Goal: Task Accomplishment & Management: Manage account settings

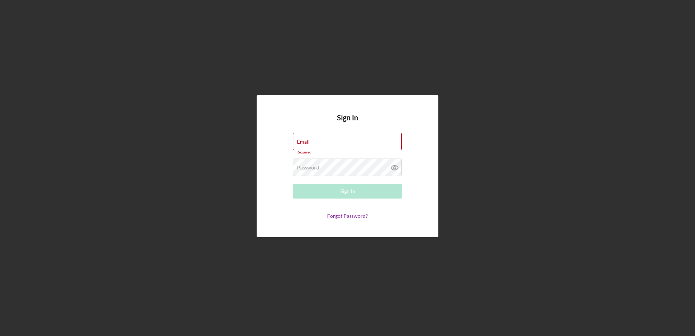
type input "[EMAIL_ADDRESS][DOMAIN_NAME]"
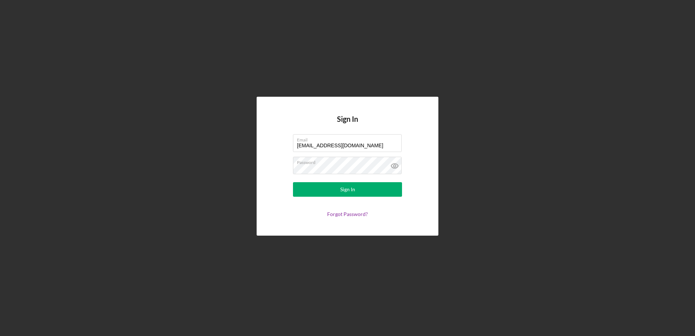
click at [425, 163] on div "Sign In Email [EMAIL_ADDRESS][DOMAIN_NAME] Password Sign In Forgot Password?" at bounding box center [347, 166] width 182 height 138
click at [349, 194] on div "Sign In" at bounding box center [347, 189] width 15 height 15
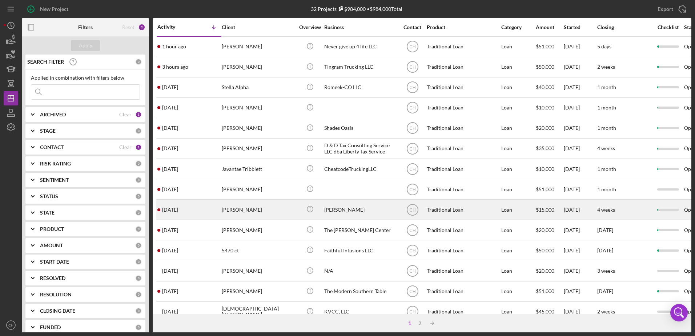
click at [208, 207] on div "[DATE] [PERSON_NAME]" at bounding box center [189, 209] width 64 height 19
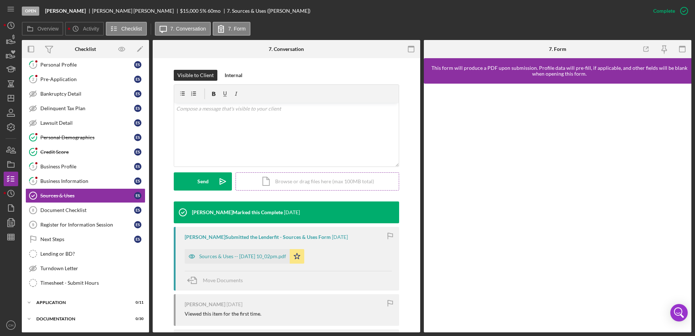
scroll to position [109, 0]
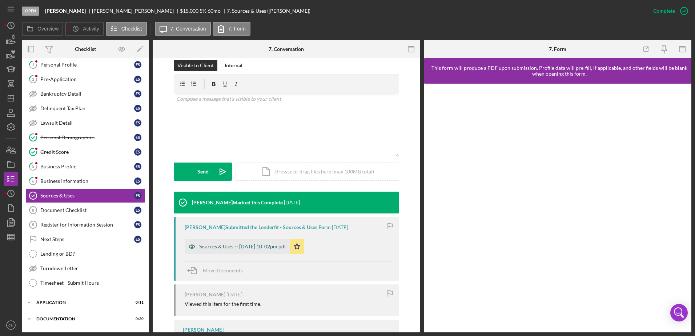
click at [232, 250] on div "Sources & Uses -- [DATE] 10_02pm.pdf" at bounding box center [237, 246] width 105 height 15
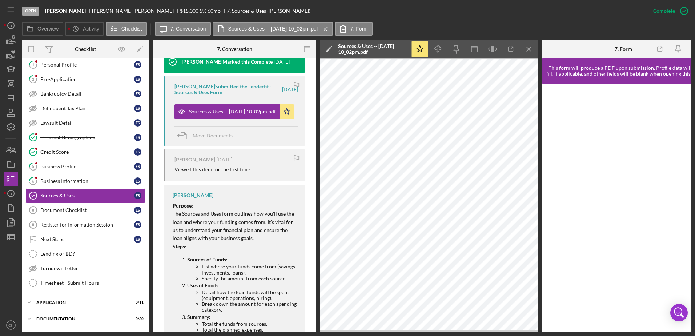
scroll to position [291, 0]
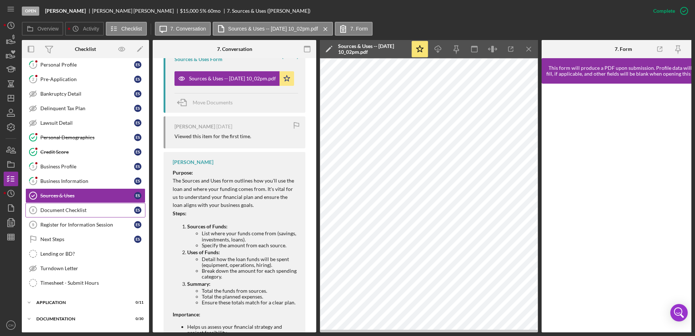
click at [41, 214] on icon "Document Checklist 8" at bounding box center [33, 210] width 18 height 18
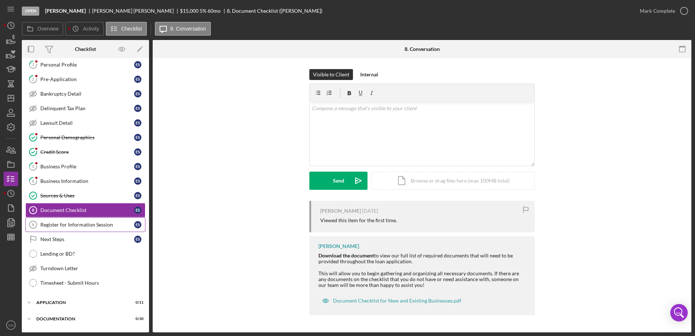
click at [62, 230] on link "Register for Information Session 9 Register for Information Session E S" at bounding box center [85, 224] width 120 height 15
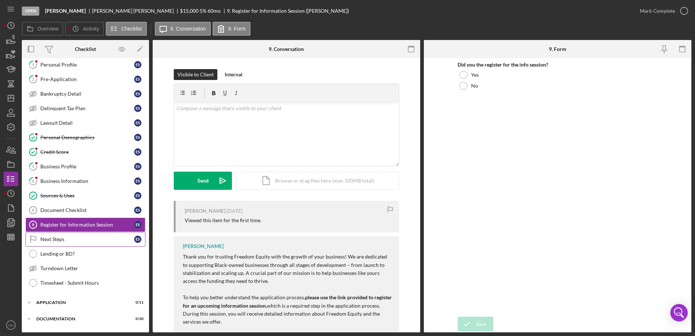
click at [60, 238] on div "Next Steps" at bounding box center [87, 239] width 94 height 6
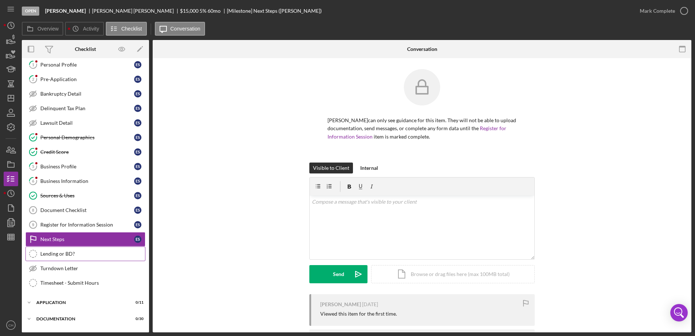
click at [61, 254] on div "Lending or BD?" at bounding box center [92, 254] width 105 height 6
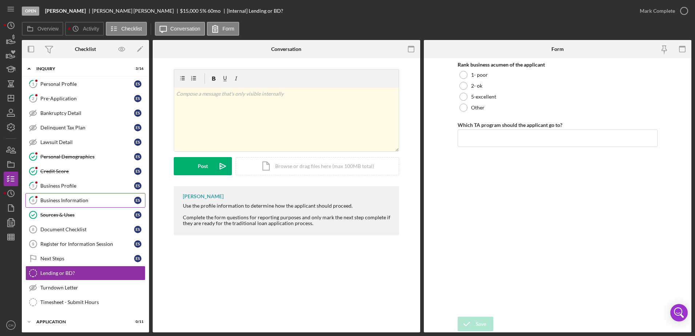
click at [58, 202] on div "Business Information" at bounding box center [87, 200] width 94 height 6
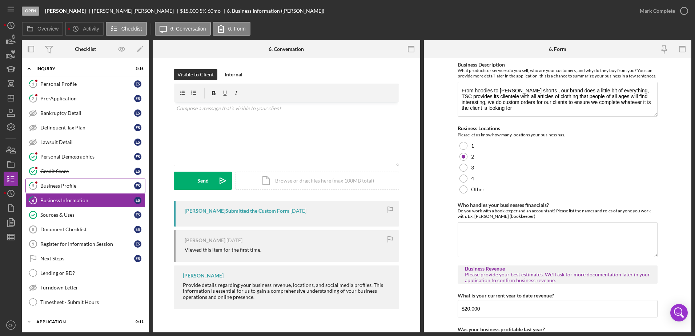
click at [74, 186] on div "Business Profile" at bounding box center [87, 186] width 94 height 6
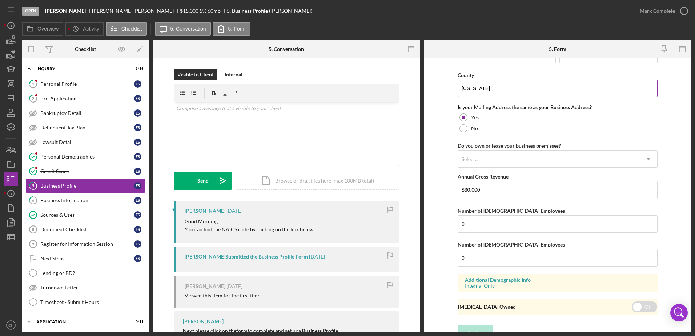
scroll to position [533, 0]
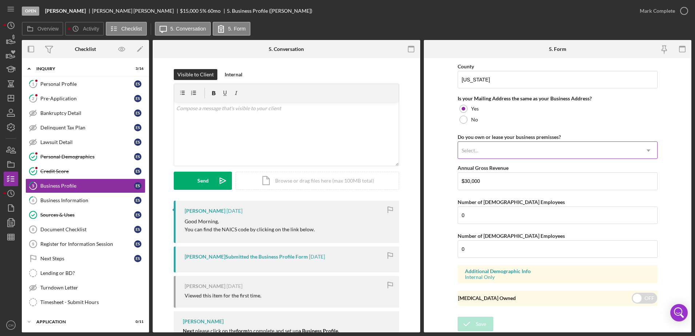
click at [556, 147] on div "Select..." at bounding box center [549, 150] width 182 height 17
click at [115, 163] on link "Personal Demographics Personal Demographics E S" at bounding box center [85, 156] width 120 height 15
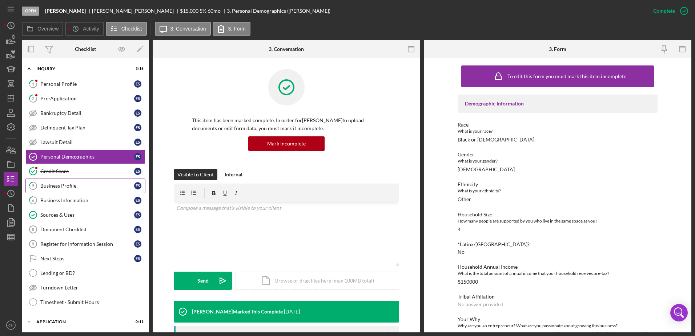
click at [97, 188] on div "Business Profile" at bounding box center [87, 186] width 94 height 6
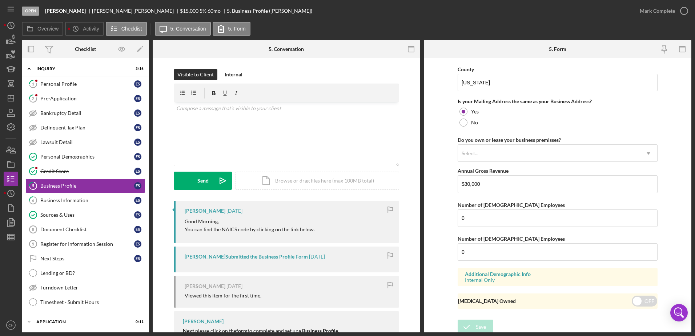
scroll to position [533, 0]
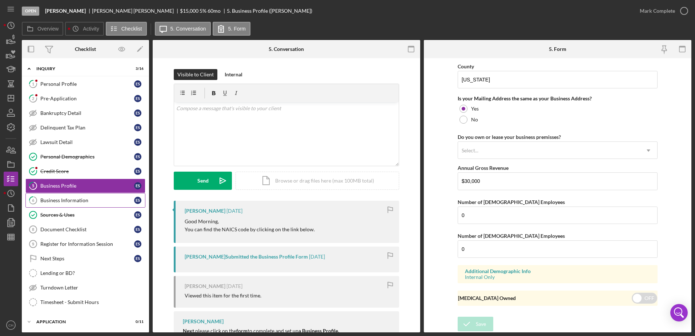
click at [82, 204] on link "6 Business Information E S" at bounding box center [85, 200] width 120 height 15
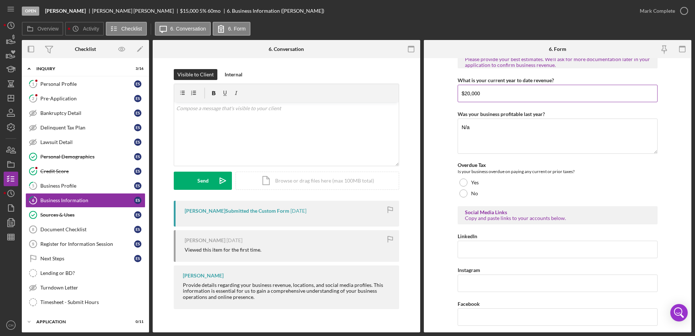
scroll to position [93, 0]
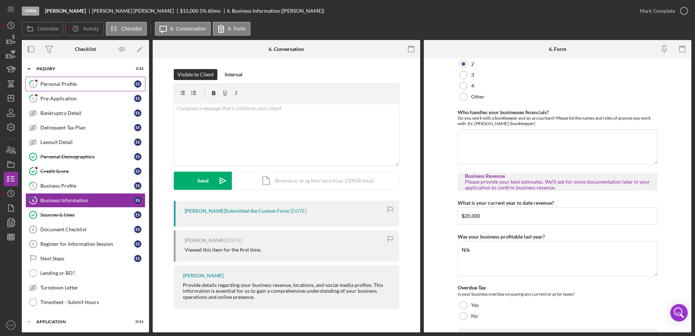
click at [92, 84] on div "Personal Profile" at bounding box center [87, 84] width 94 height 6
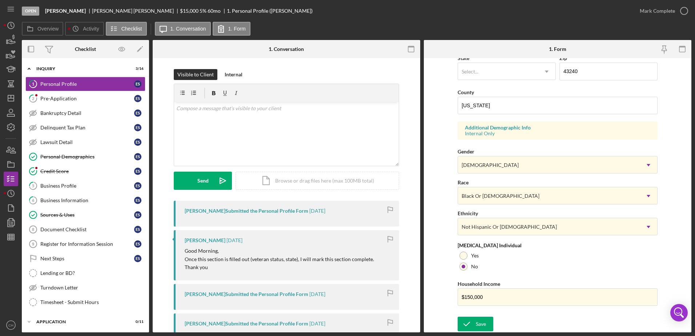
scroll to position [138, 0]
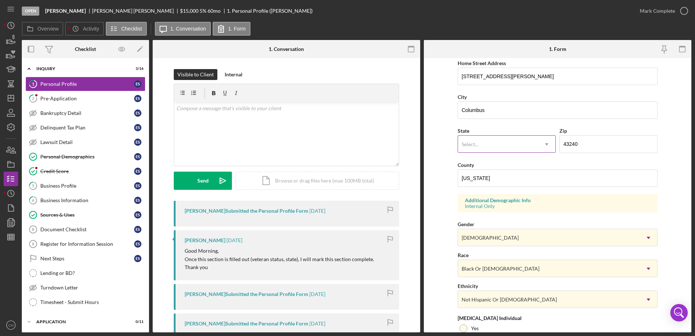
click at [515, 148] on div "Select..." at bounding box center [498, 144] width 80 height 17
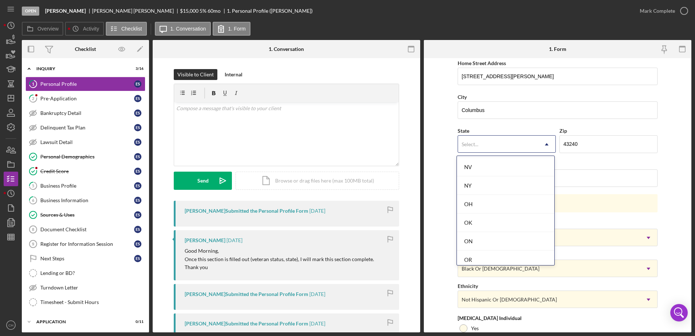
scroll to position [908, 0]
click at [494, 224] on div "OH" at bounding box center [505, 220] width 97 height 19
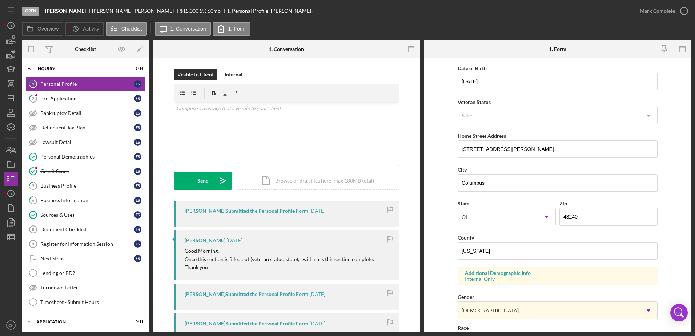
scroll to position [0, 0]
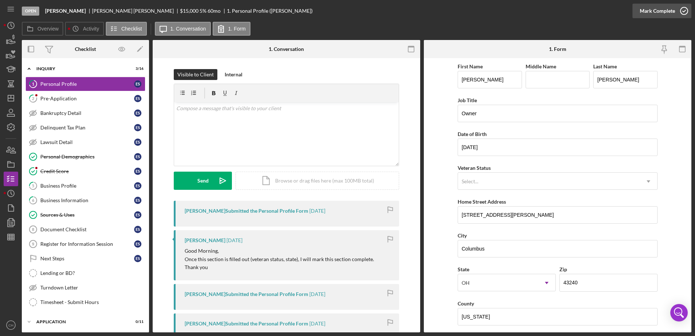
click at [681, 11] on icon "button" at bounding box center [684, 11] width 18 height 18
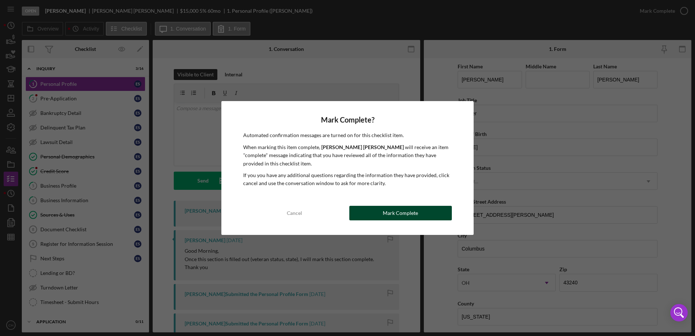
click at [409, 208] on div "Mark Complete" at bounding box center [400, 213] width 35 height 15
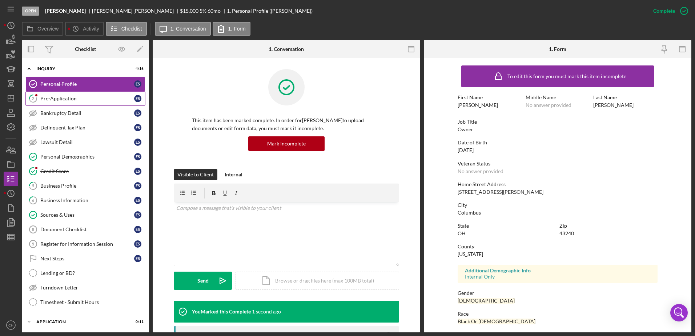
click at [82, 98] on div "Pre-Application" at bounding box center [87, 99] width 94 height 6
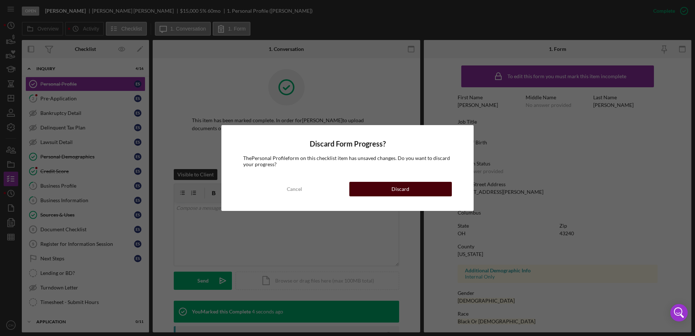
click at [384, 195] on button "Discard" at bounding box center [400, 189] width 102 height 15
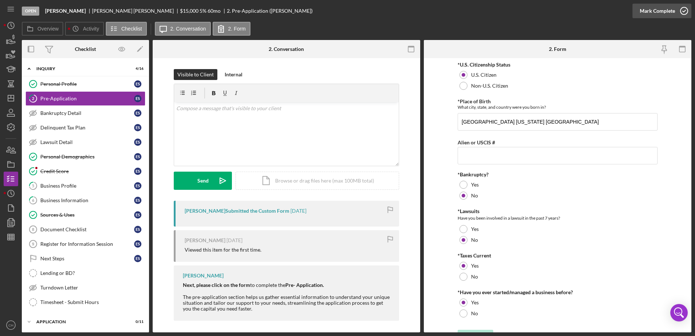
click at [686, 9] on icon "button" at bounding box center [684, 11] width 18 height 18
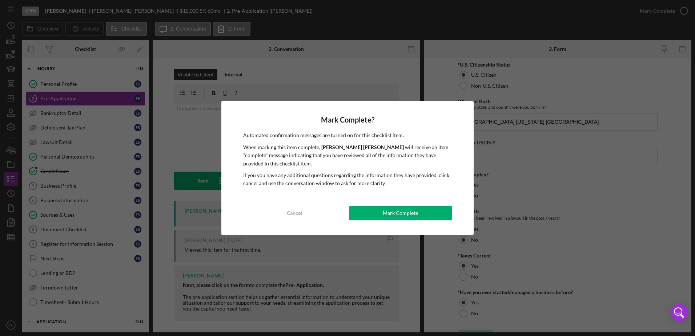
click at [405, 220] on div "Mark Complete? Automated confirmation messages are turned on for this checklist…" at bounding box center [347, 167] width 252 height 133
click at [393, 213] on div "Mark Complete" at bounding box center [400, 213] width 35 height 15
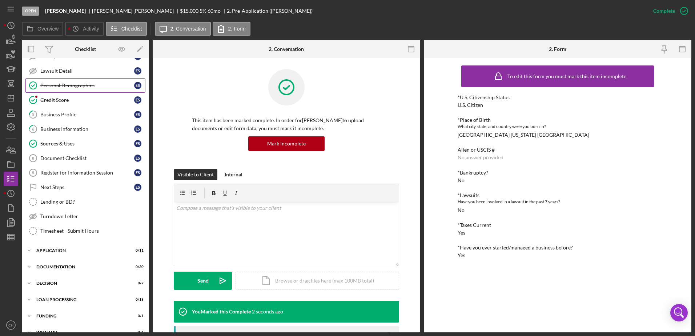
scroll to position [73, 0]
click at [69, 157] on div "Document Checklist" at bounding box center [87, 157] width 94 height 6
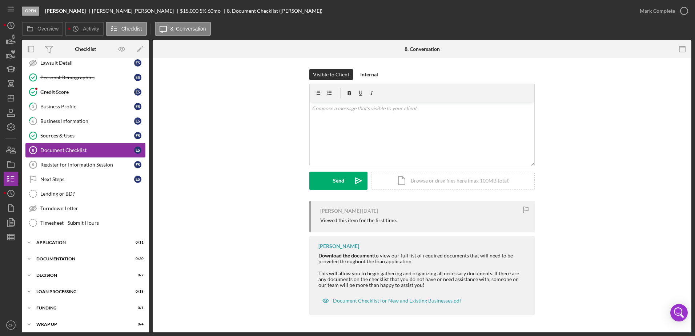
scroll to position [82, 0]
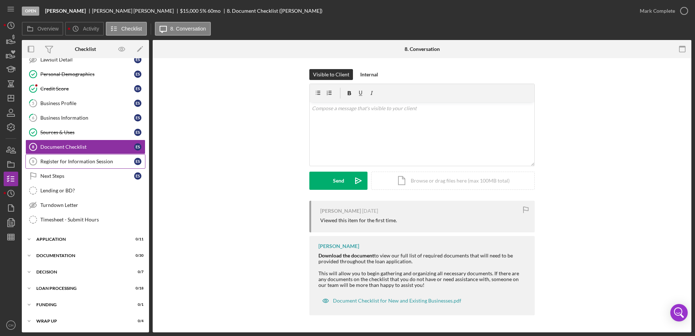
click at [69, 161] on div "Register for Information Session" at bounding box center [87, 161] width 94 height 6
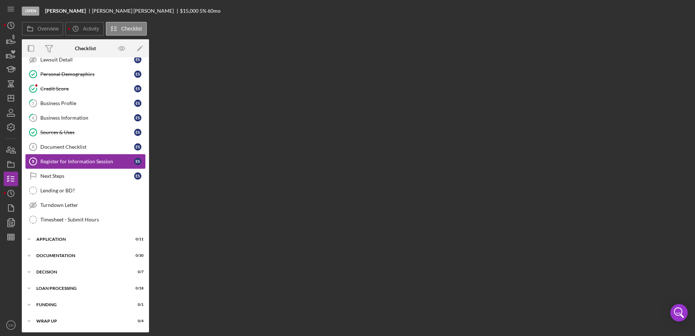
scroll to position [82, 0]
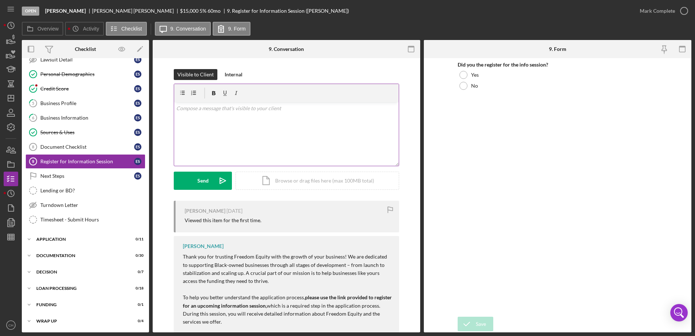
click at [268, 127] on div "v Color teal Color pink Remove color Add row above Add row below Add column bef…" at bounding box center [286, 134] width 225 height 64
click at [229, 71] on div "Internal" at bounding box center [234, 74] width 18 height 11
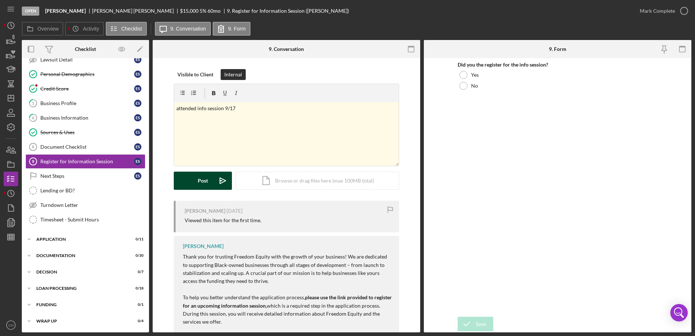
click at [198, 182] on div "Post" at bounding box center [203, 180] width 10 height 18
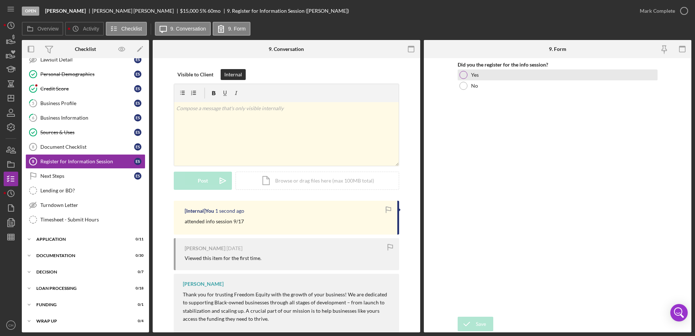
click at [464, 76] on div at bounding box center [463, 75] width 8 height 8
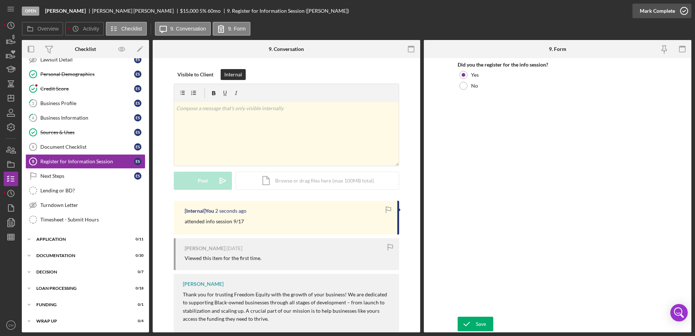
click at [684, 10] on icon "button" at bounding box center [684, 11] width 18 height 18
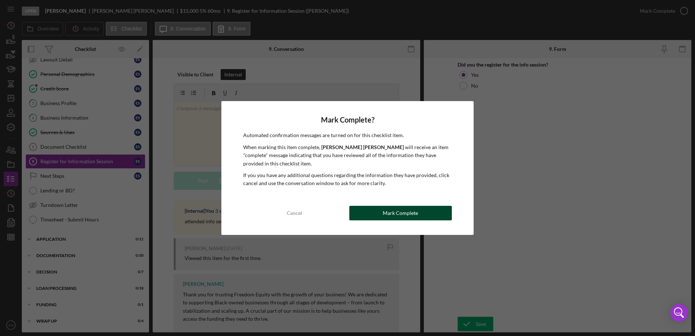
click at [389, 219] on div "Mark Complete" at bounding box center [400, 213] width 35 height 15
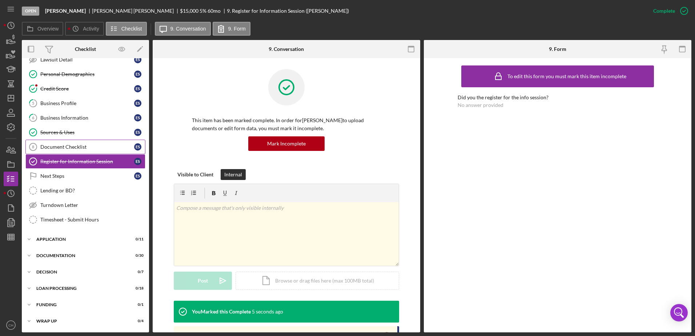
click at [63, 149] on div "Document Checklist" at bounding box center [87, 147] width 94 height 6
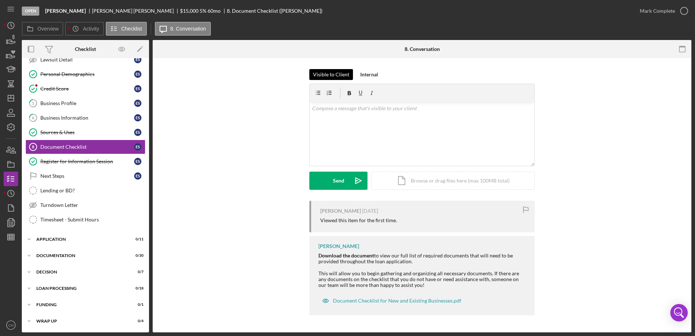
click at [334, 76] on div "Visible to Client" at bounding box center [331, 74] width 36 height 11
click at [679, 14] on icon "button" at bounding box center [684, 11] width 18 height 18
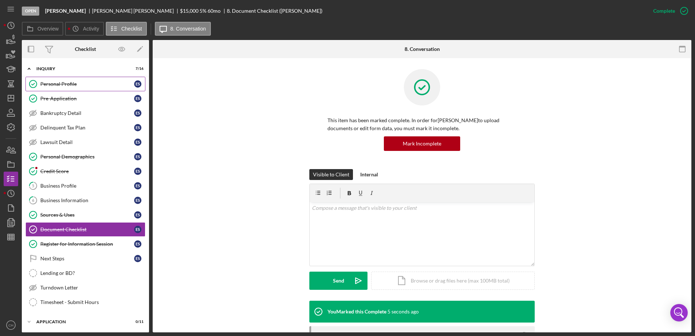
click at [81, 87] on link "Personal Profile Personal Profile E S" at bounding box center [85, 84] width 120 height 15
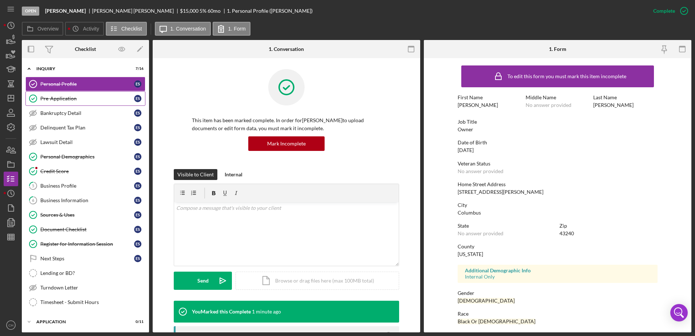
click at [61, 94] on link "Pre-Application Pre-Application E S" at bounding box center [85, 98] width 120 height 15
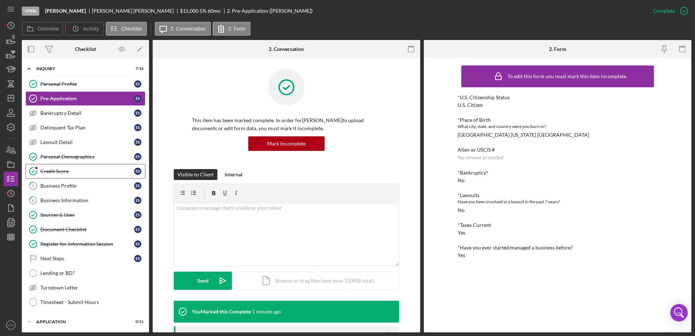
click at [61, 171] on div "Credit Score" at bounding box center [87, 171] width 94 height 6
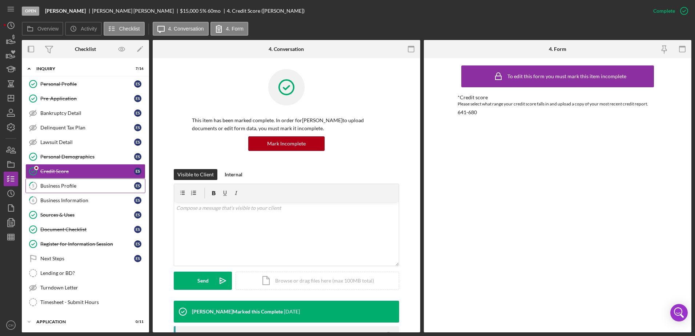
click at [56, 192] on link "5 Business Profile E S" at bounding box center [85, 185] width 120 height 15
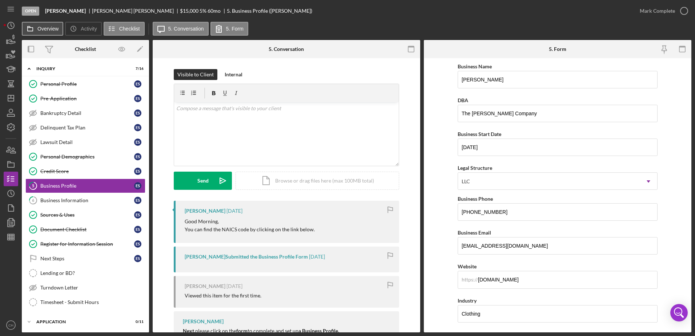
click at [39, 31] on label "Overview" at bounding box center [47, 29] width 21 height 6
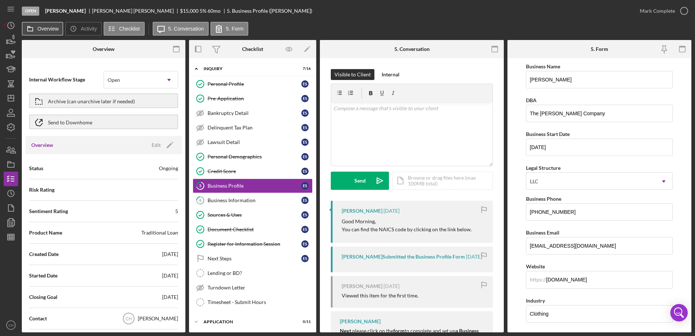
click at [39, 30] on label "Overview" at bounding box center [47, 29] width 21 height 6
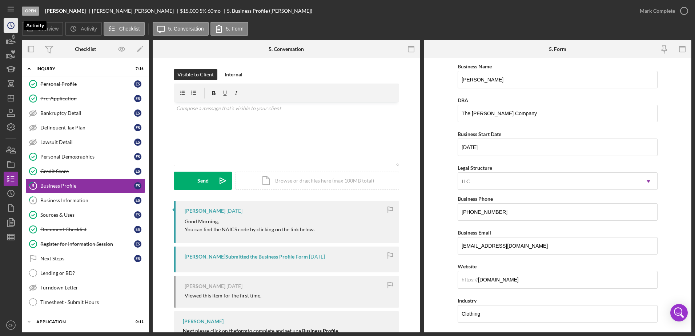
click at [10, 28] on icon "Icon/History" at bounding box center [11, 25] width 18 height 18
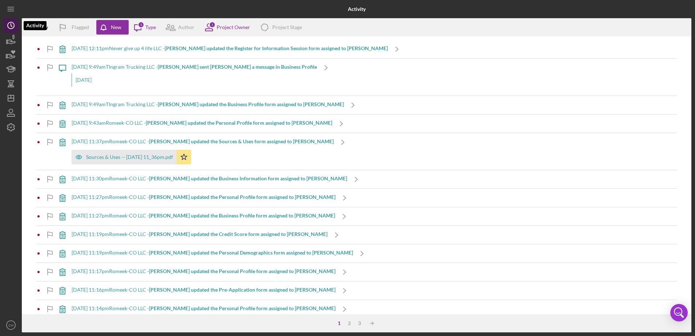
click at [11, 28] on icon "Icon/History" at bounding box center [11, 25] width 18 height 18
click at [15, 12] on icon "Icon/Menu" at bounding box center [11, 9] width 16 height 16
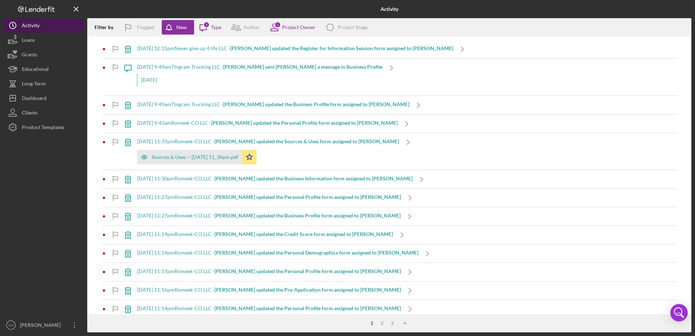
click at [41, 28] on button "Icon/History Activity" at bounding box center [44, 25] width 80 height 15
click at [33, 39] on div "Loans" at bounding box center [28, 41] width 13 height 16
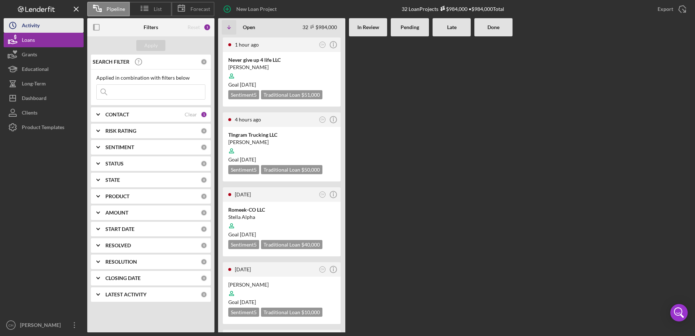
click at [37, 30] on div "Activity" at bounding box center [31, 26] width 18 height 16
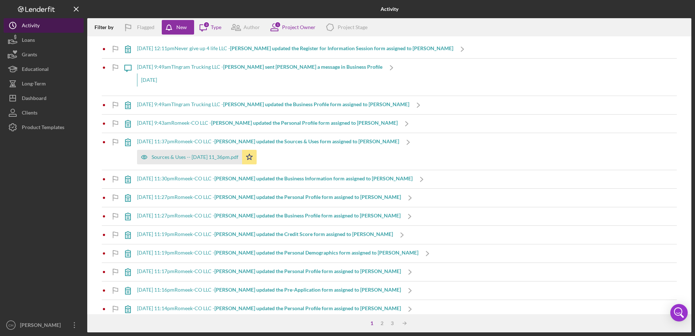
click at [27, 24] on div "Activity" at bounding box center [31, 26] width 18 height 16
drag, startPoint x: 222, startPoint y: 29, endPoint x: 216, endPoint y: 28, distance: 5.8
click at [220, 29] on div "Filter by Flagged New Icon/Message 3 Type Author 1 Project Owner Icon/Product P…" at bounding box center [389, 27] width 604 height 18
click at [202, 28] on icon "Icon/Message" at bounding box center [203, 27] width 18 height 18
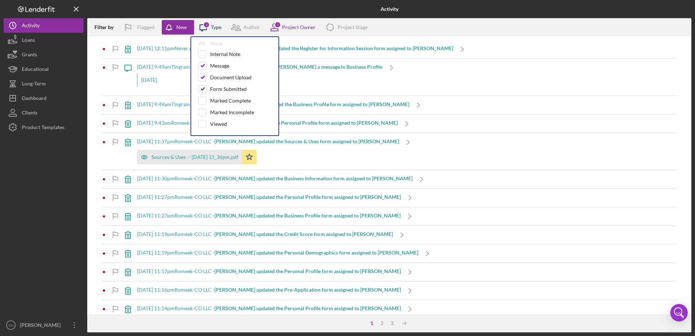
click at [201, 28] on icon "Icon/Message" at bounding box center [203, 27] width 18 height 18
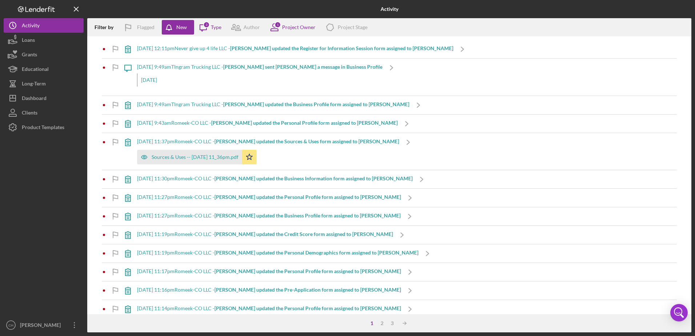
click at [50, 6] on icon "Logo-Reversed Created with Sketch." at bounding box center [36, 9] width 65 height 6
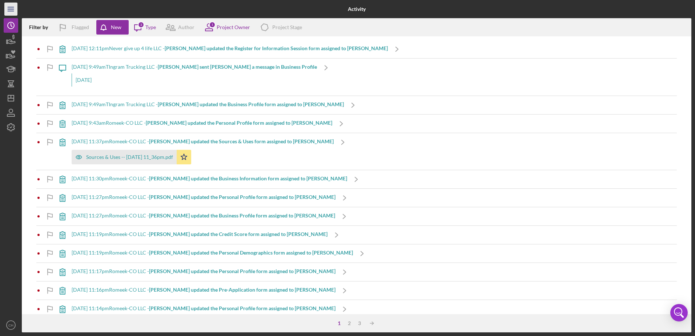
click at [6, 11] on icon "Icon/Menu" at bounding box center [11, 9] width 16 height 16
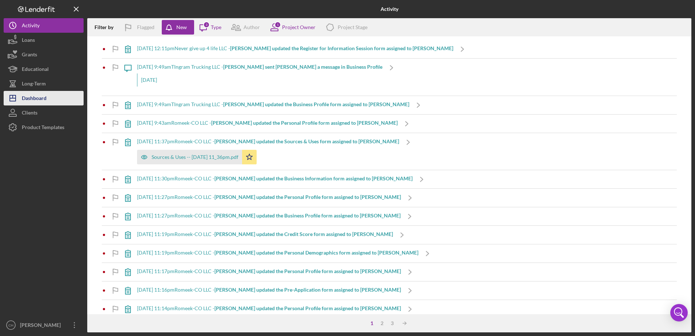
click at [29, 98] on div "Dashboard" at bounding box center [34, 99] width 25 height 16
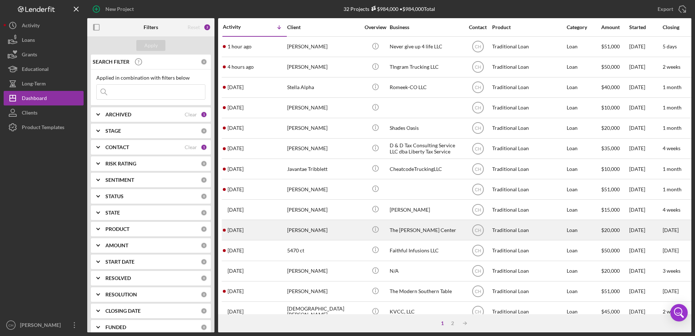
click at [342, 229] on div "[PERSON_NAME]" at bounding box center [323, 229] width 73 height 19
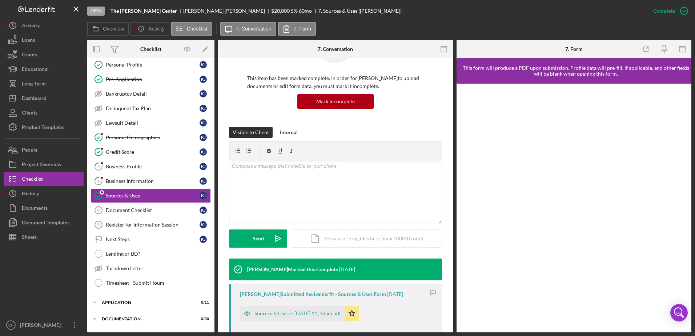
scroll to position [73, 0]
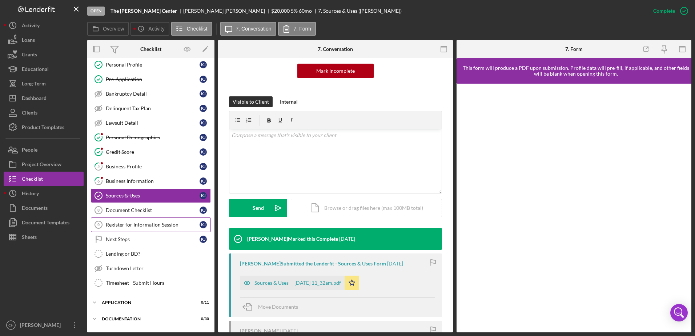
click at [154, 223] on div "Register for Information Session" at bounding box center [153, 225] width 94 height 6
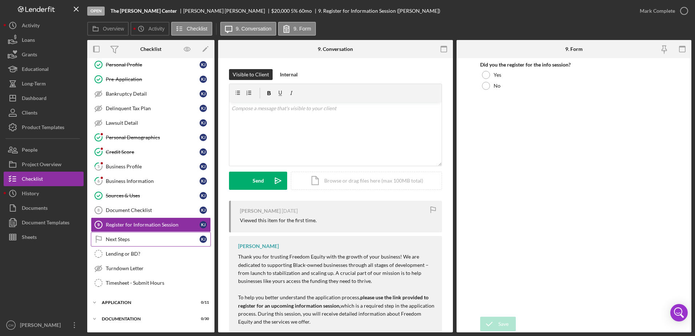
click at [158, 239] on div "Next Steps" at bounding box center [153, 239] width 94 height 6
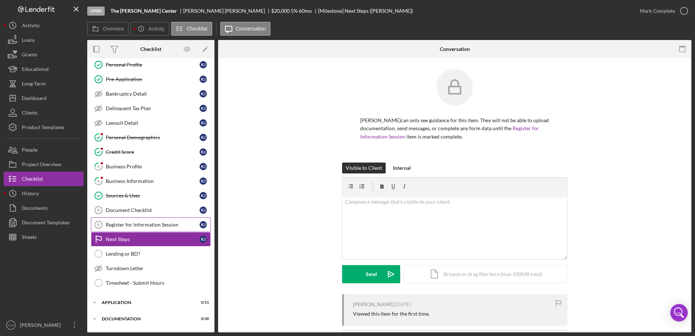
click at [169, 227] on div "Register for Information Session" at bounding box center [153, 225] width 94 height 6
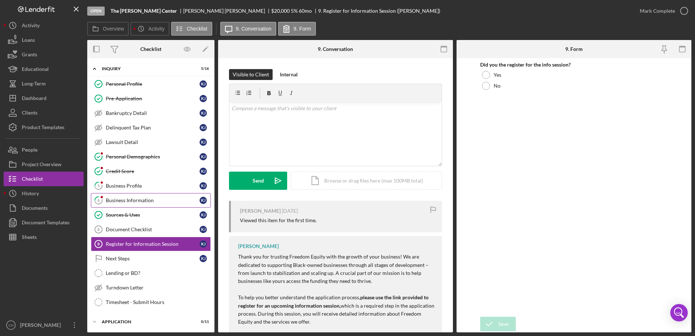
click at [173, 205] on link "6 Business Information K J" at bounding box center [151, 200] width 120 height 15
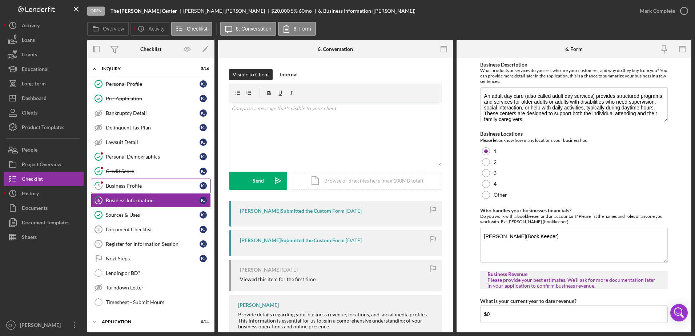
click at [116, 187] on div "Business Profile" at bounding box center [153, 186] width 94 height 6
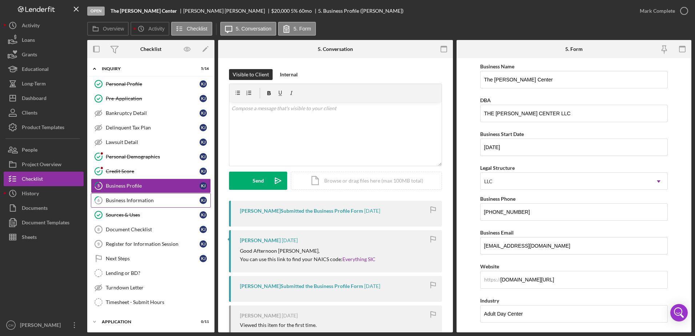
click at [128, 202] on div "Business Information" at bounding box center [153, 200] width 94 height 6
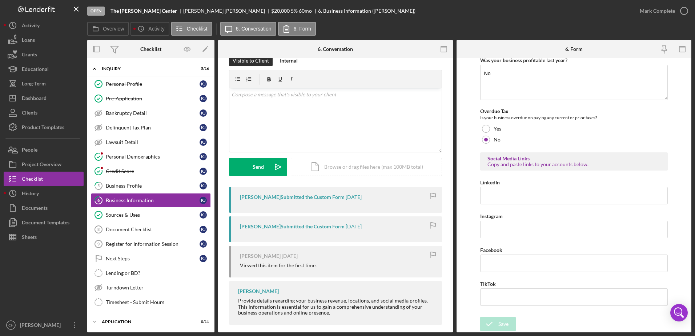
scroll to position [21, 0]
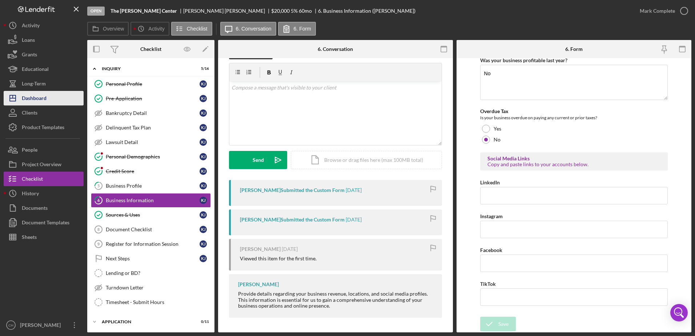
click at [36, 100] on div "Dashboard" at bounding box center [34, 99] width 25 height 16
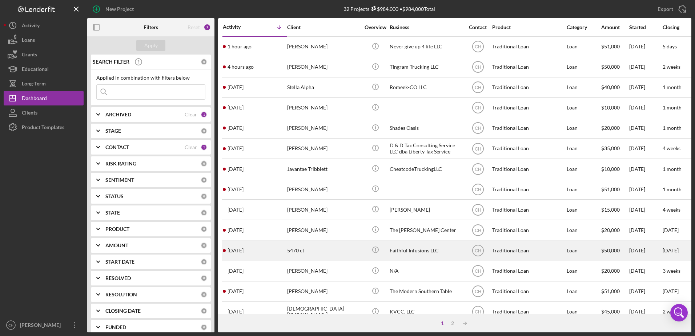
click at [324, 252] on div "5470 ct" at bounding box center [323, 249] width 73 height 19
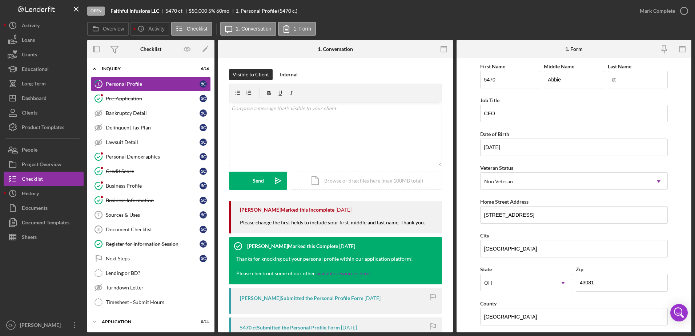
click at [141, 8] on b "Faithful Infusions LLC" at bounding box center [134, 11] width 49 height 6
click at [112, 33] on button "Overview" at bounding box center [107, 29] width 41 height 14
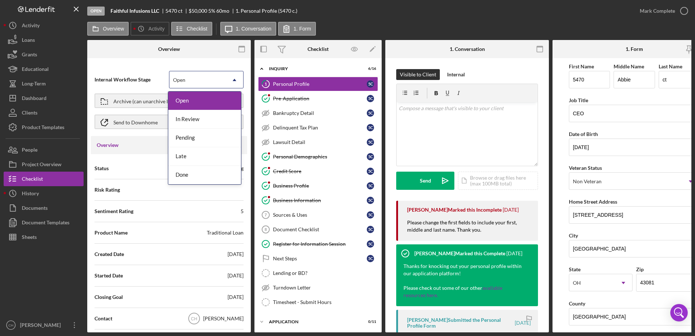
click at [203, 77] on div "Open" at bounding box center [197, 80] width 56 height 17
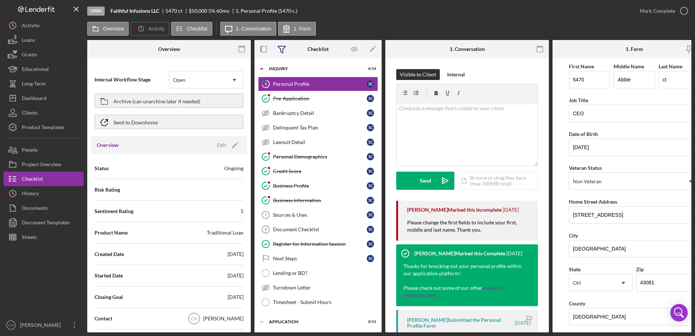
click at [279, 48] on icon at bounding box center [282, 49] width 8 height 7
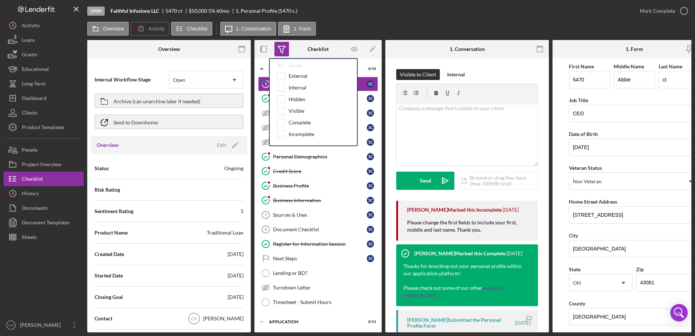
click at [279, 48] on icon at bounding box center [282, 49] width 8 height 7
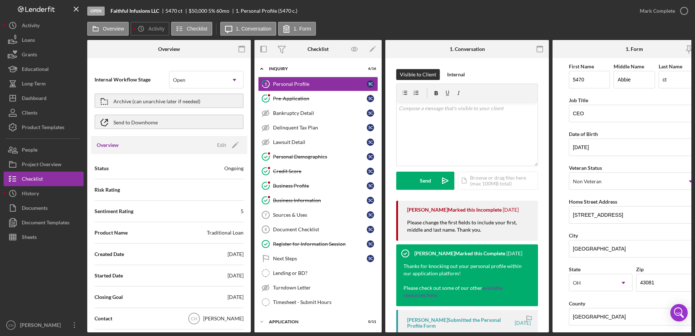
click at [260, 48] on g "button" at bounding box center [263, 49] width 6 height 6
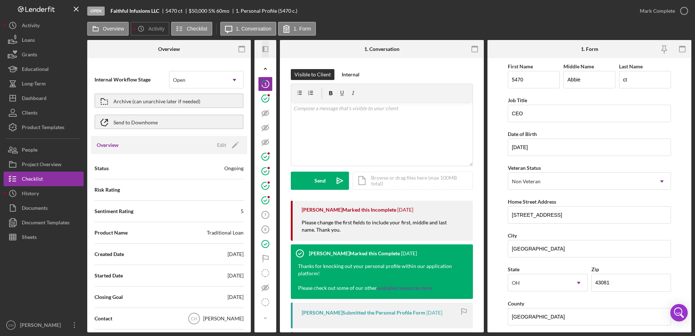
click at [264, 48] on icon "Icon/Panel Side Expand" at bounding box center [265, 49] width 16 height 16
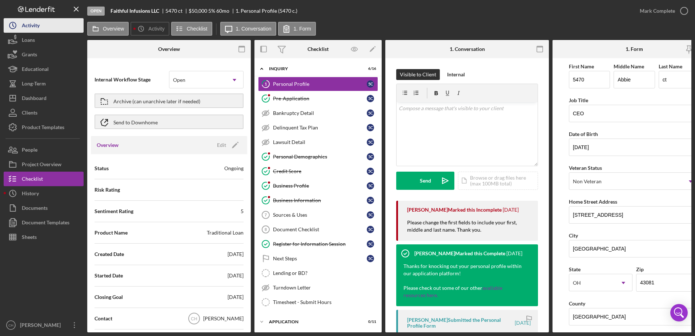
click at [27, 25] on div "Activity" at bounding box center [31, 26] width 18 height 16
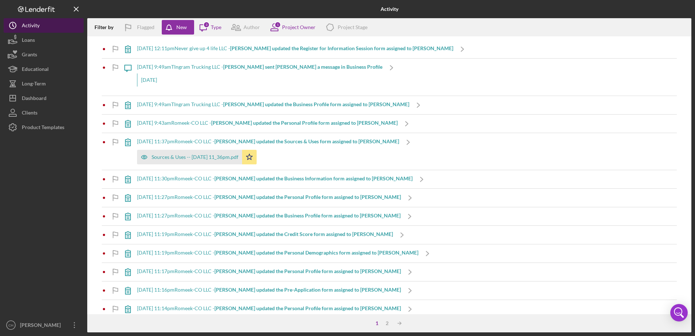
click at [27, 25] on div "Activity" at bounding box center [31, 26] width 18 height 16
click at [27, 26] on div "Activity" at bounding box center [31, 26] width 18 height 16
